Goal: Find specific page/section: Find specific page/section

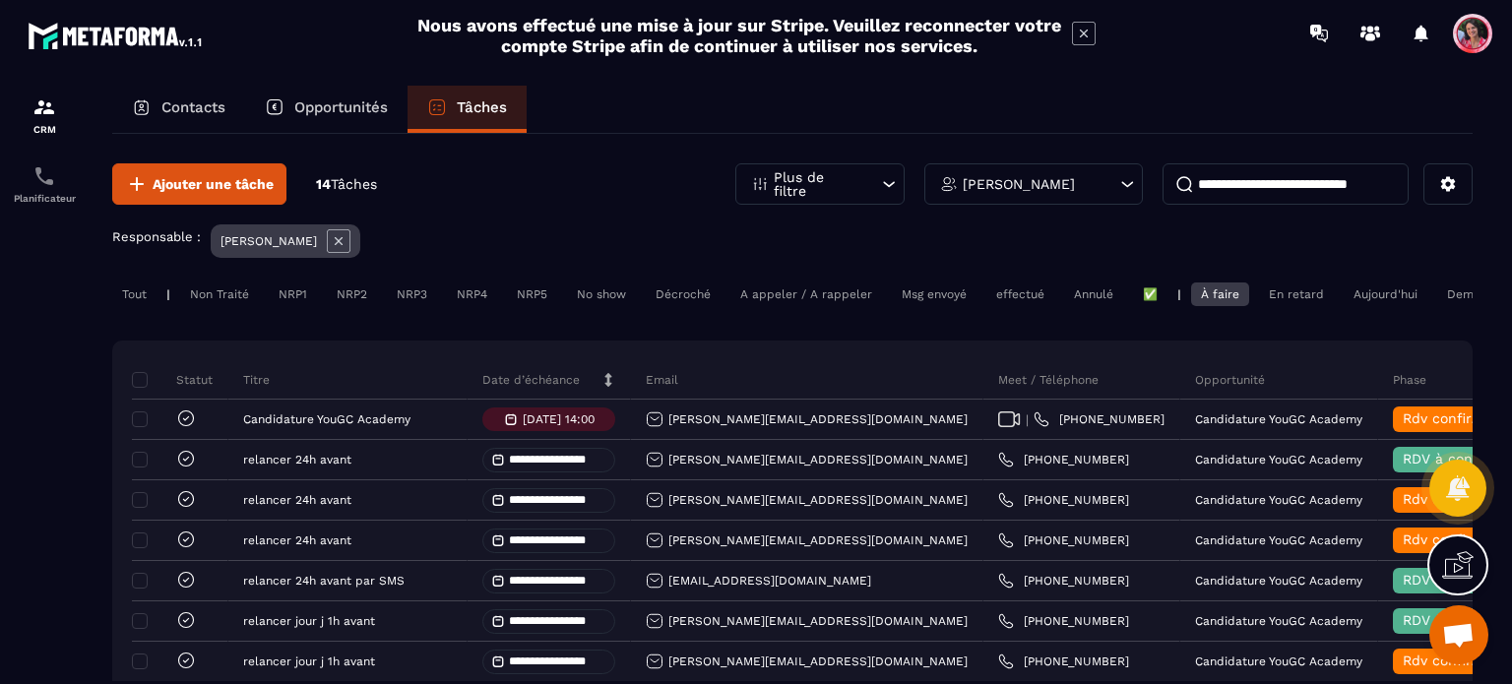
click at [354, 103] on p "Opportunités" at bounding box center [340, 107] width 93 height 18
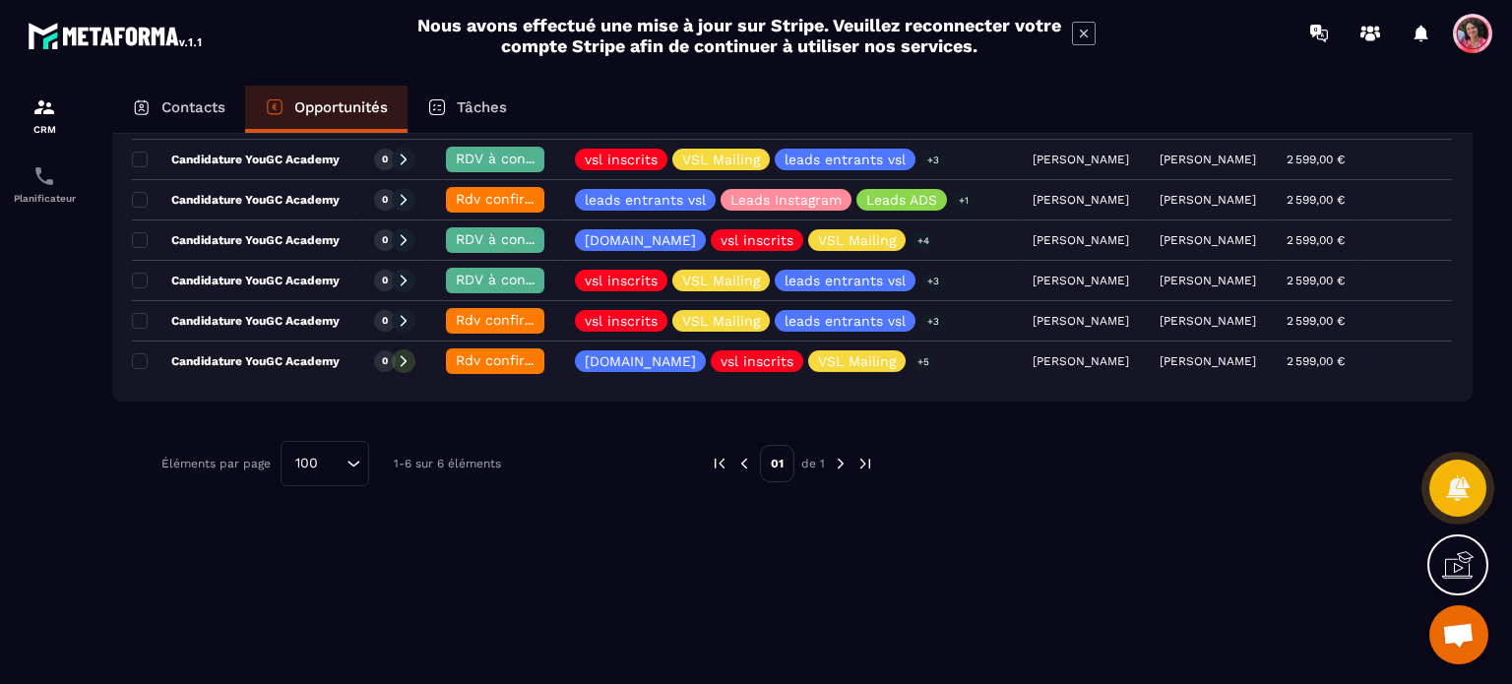
scroll to position [150, 0]
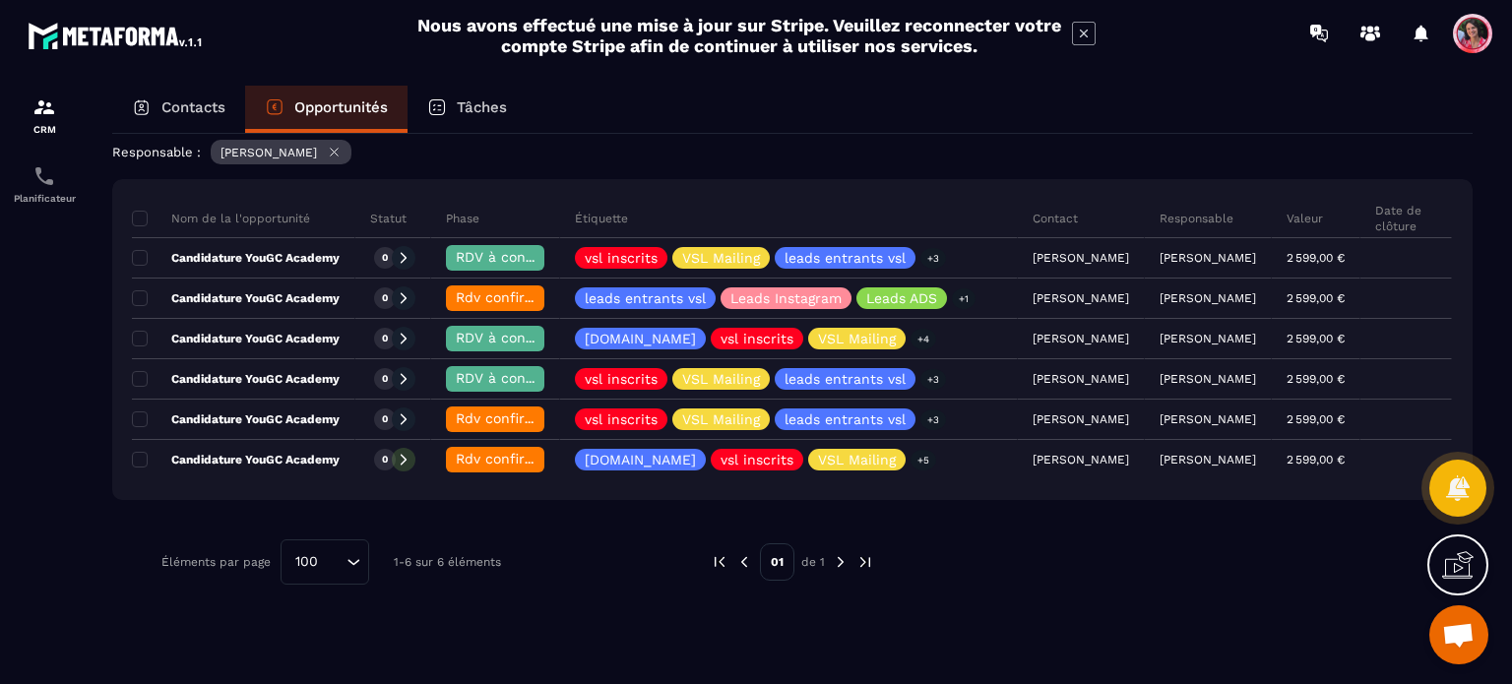
click at [182, 108] on p "Contacts" at bounding box center [193, 107] width 64 height 18
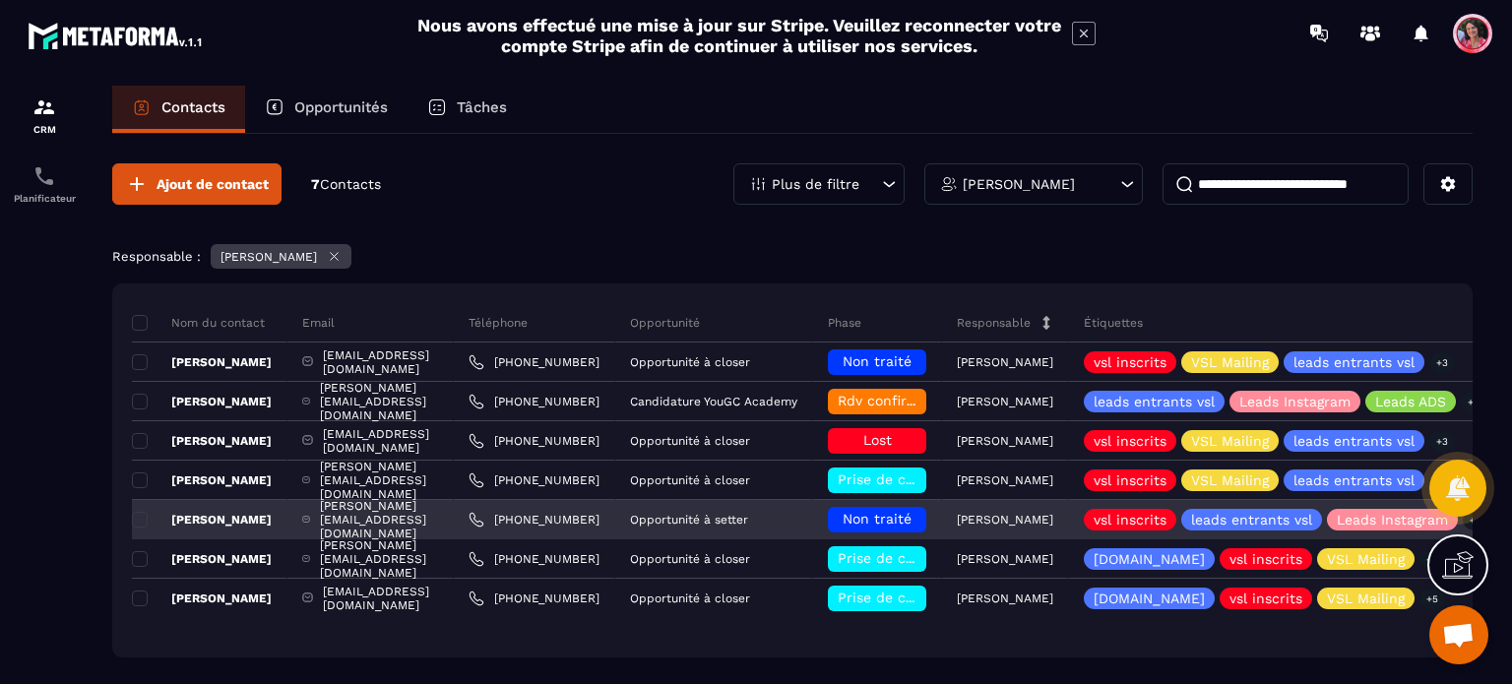
click at [264, 514] on div "[PERSON_NAME]" at bounding box center [209, 519] width 155 height 39
